Goal: Task Accomplishment & Management: Complete application form

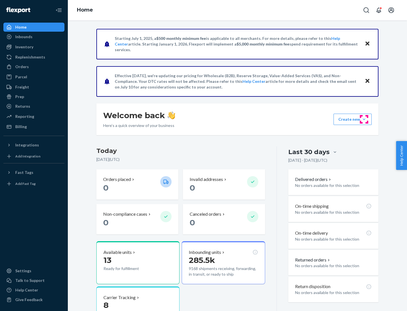
click at [364, 119] on button "Create new Create new inbound Create new order Create new product" at bounding box center [353, 119] width 38 height 11
click at [34, 37] on div "Inbounds" at bounding box center [34, 37] width 60 height 8
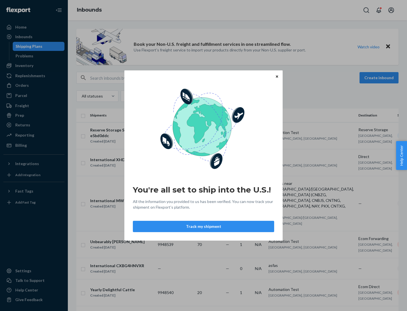
click at [204, 227] on button "Track my shipment" at bounding box center [203, 226] width 141 height 11
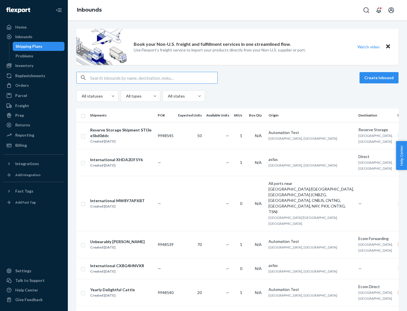
click at [380, 78] on button "Create inbound" at bounding box center [379, 77] width 39 height 11
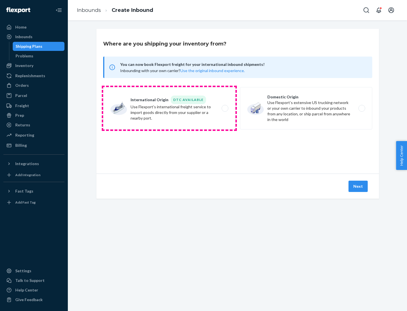
click at [169, 108] on label "International Origin DTC Available Use Flexport's international freight service…" at bounding box center [169, 108] width 132 height 42
click at [225, 108] on input "International Origin DTC Available Use Flexport's international freight service…" at bounding box center [227, 109] width 4 height 4
radio input "true"
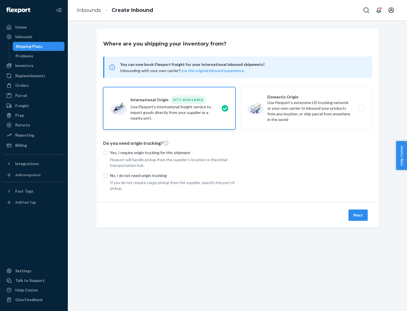
click at [173, 175] on p "No, I do not need origin trucking" at bounding box center [173, 176] width 126 height 6
click at [108, 175] on input "No, I do not need origin trucking" at bounding box center [105, 175] width 5 height 5
radio input "true"
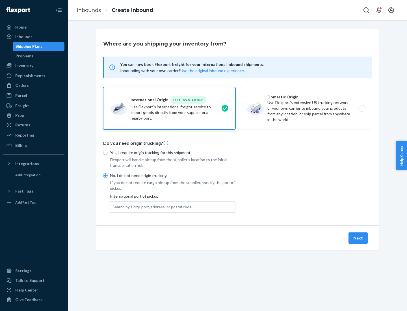
click at [151, 207] on div "Search by a city, port, address, or postal code" at bounding box center [152, 207] width 79 height 6
click at [113, 207] on input "Search by a city, port, address, or postal code" at bounding box center [113, 207] width 1 height 6
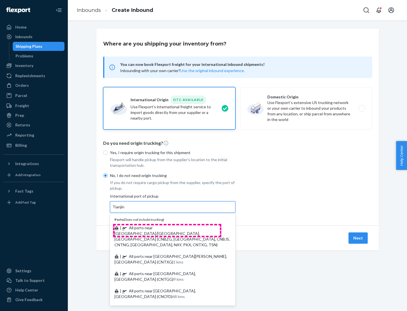
click at [167, 228] on span "| All ports near [GEOGRAPHIC_DATA]/[GEOGRAPHIC_DATA], [GEOGRAPHIC_DATA] (CNBZG,…" at bounding box center [172, 236] width 115 height 22
click at [125, 210] on input "Tianjin" at bounding box center [119, 207] width 12 height 6
type input "All ports near [GEOGRAPHIC_DATA]/[GEOGRAPHIC_DATA], [GEOGRAPHIC_DATA] (CNBZG, […"
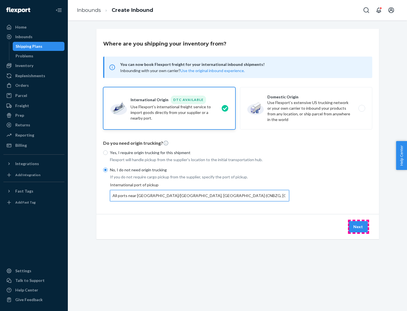
click at [359, 227] on button "Next" at bounding box center [358, 226] width 19 height 11
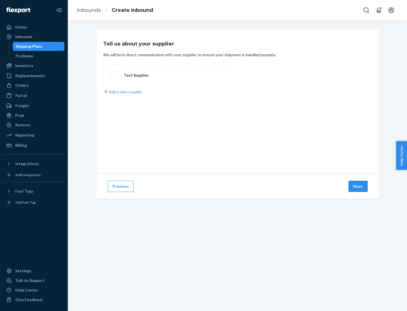
click at [169, 75] on label "Test Supplier" at bounding box center [169, 75] width 132 height 21
click at [114, 75] on input "Test Supplier" at bounding box center [112, 75] width 4 height 4
radio input "true"
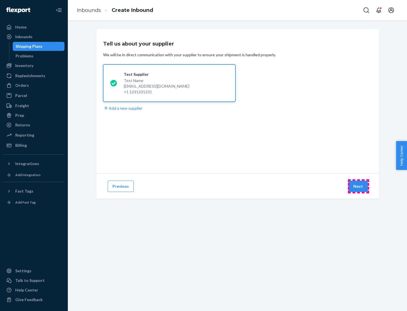
click at [359, 186] on button "Next" at bounding box center [358, 186] width 19 height 11
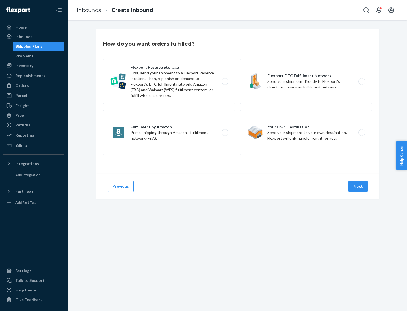
click at [169, 81] on label "Flexport Reserve Storage First, send your shipment to a Flexport Reserve locati…" at bounding box center [169, 81] width 132 height 45
click at [225, 81] on input "Flexport Reserve Storage First, send your shipment to a Flexport Reserve locati…" at bounding box center [227, 82] width 4 height 4
radio input "true"
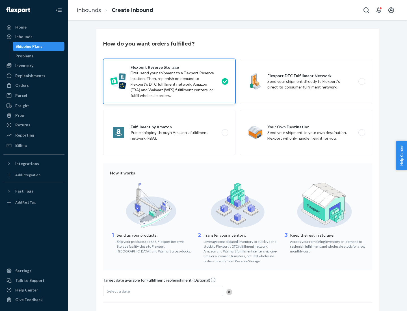
scroll to position [46, 0]
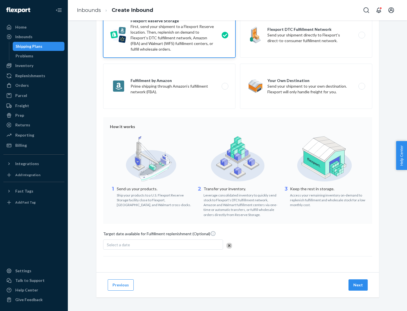
click at [359, 285] on button "Next" at bounding box center [358, 285] width 19 height 11
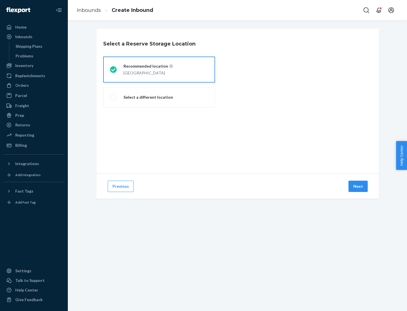
click at [159, 70] on div "[GEOGRAPHIC_DATA]" at bounding box center [148, 72] width 49 height 7
click at [114, 70] on input "Recommended location [GEOGRAPHIC_DATA]" at bounding box center [112, 70] width 4 height 4
click at [359, 186] on button "Next" at bounding box center [358, 186] width 19 height 11
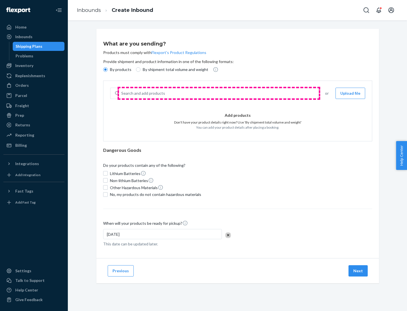
click at [219, 93] on div "Search and add products" at bounding box center [218, 93] width 199 height 10
click at [122, 93] on input "Search and add products" at bounding box center [121, 94] width 1 height 6
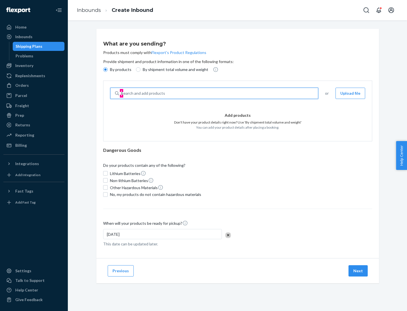
type input "basic"
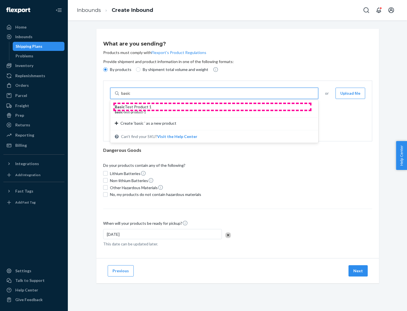
click at [212, 107] on div "Basic Test Product 1" at bounding box center [212, 107] width 195 height 6
click at [132, 96] on input "basic" at bounding box center [126, 94] width 10 height 6
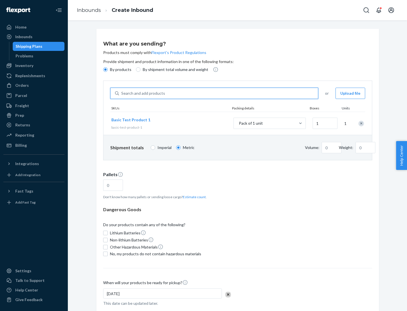
type input "1.09"
type input "3.27"
type input "3"
type input "0.01"
type input "32.66"
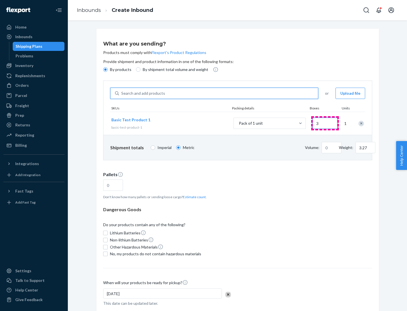
type input "30"
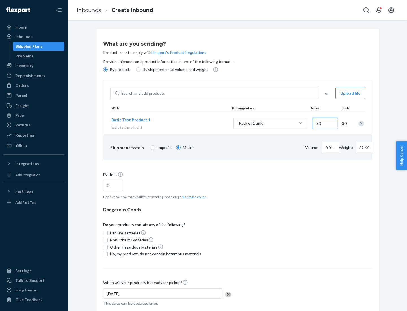
type input "0.07"
type input "326.59"
type input "300"
type input "0.68"
type input "3265.86"
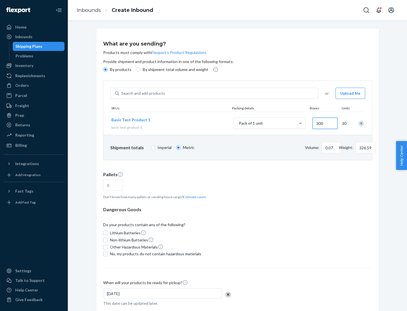
type input "3000"
type input "1.09"
type input "1"
type input "10.89"
type input "10"
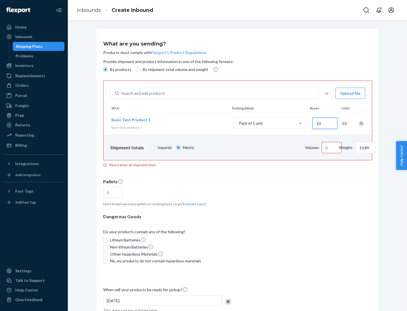
type input "0.02"
type input "108.86"
type input "100"
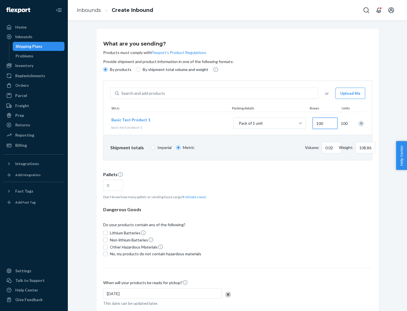
type input "0.23"
type input "1088.62"
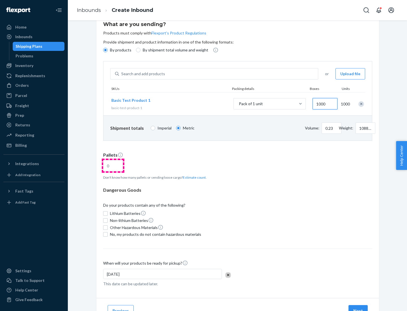
type input "1000"
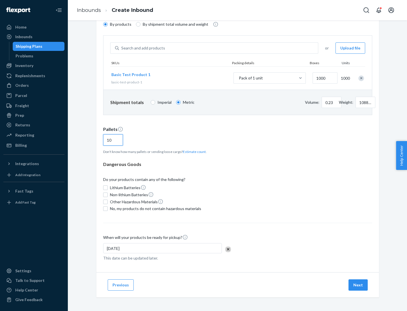
type input "10"
click at [155, 209] on span "No, my products do not contain hazardous materials" at bounding box center [155, 209] width 91 height 6
click at [108, 209] on input "No, my products do not contain hazardous materials" at bounding box center [105, 209] width 5 height 5
checkbox input "true"
click at [359, 285] on button "Next" at bounding box center [358, 285] width 19 height 11
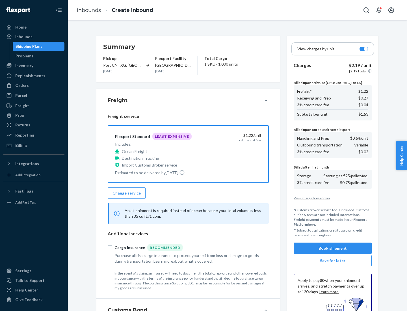
scroll to position [83, 0]
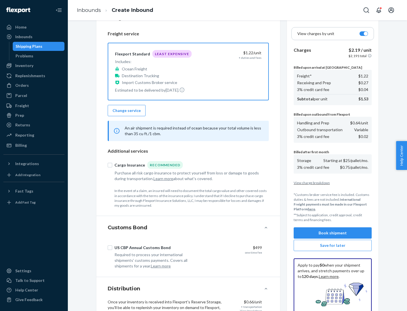
click at [333, 233] on button "Book shipment" at bounding box center [333, 232] width 78 height 11
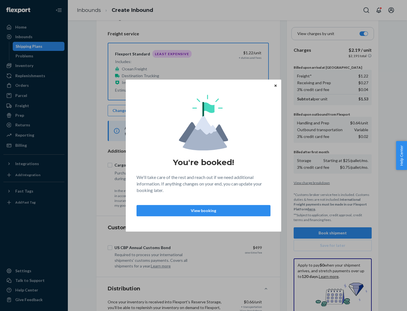
click at [204, 211] on p "View booking" at bounding box center [203, 211] width 124 height 6
